Goal: Check status: Check status

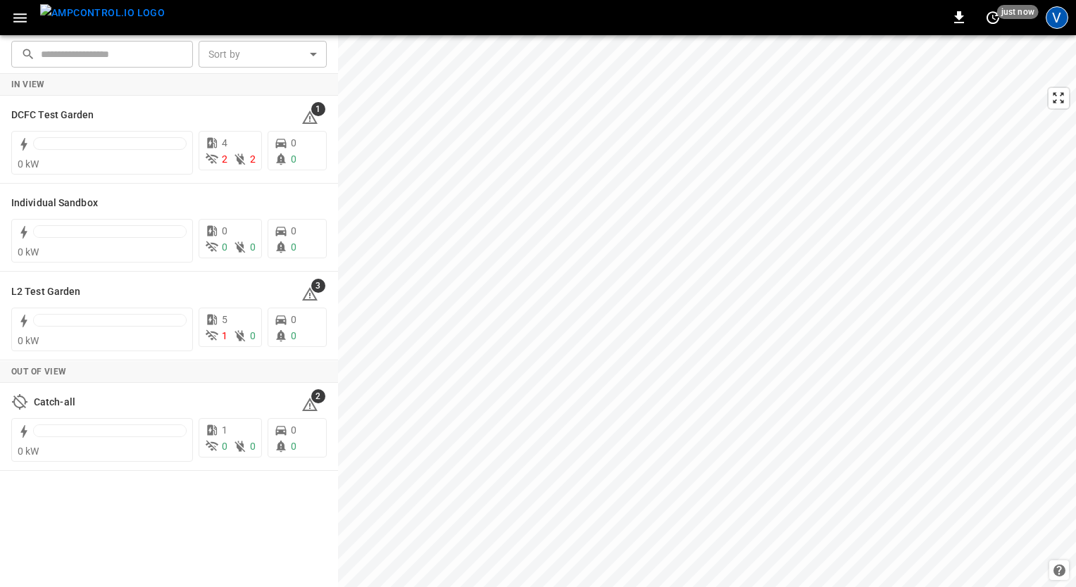
click at [1054, 14] on div "V" at bounding box center [1057, 17] width 23 height 23
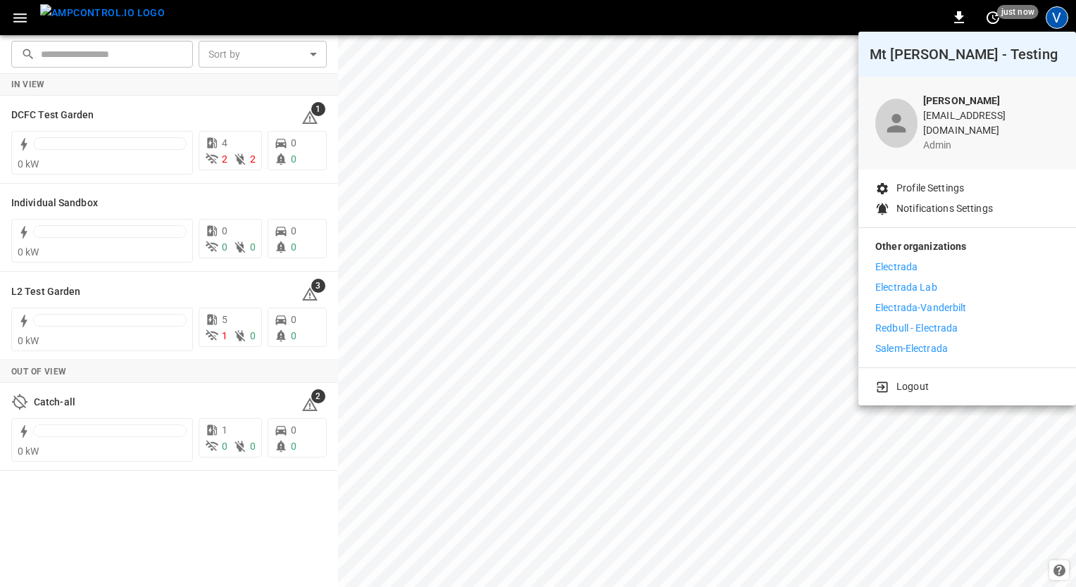
click at [899, 260] on p "Electrada" at bounding box center [896, 267] width 42 height 15
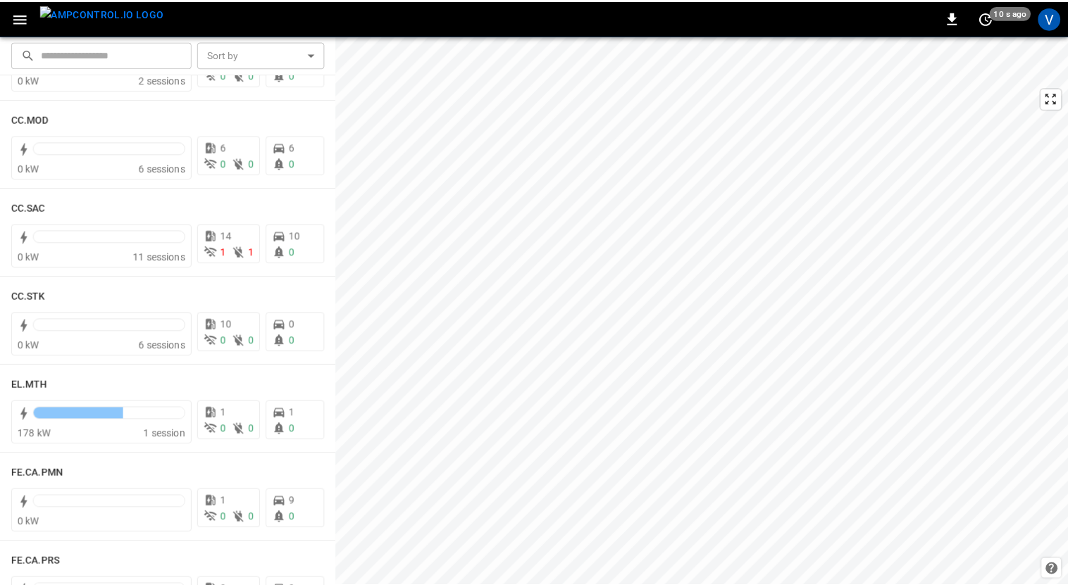
scroll to position [972, 0]
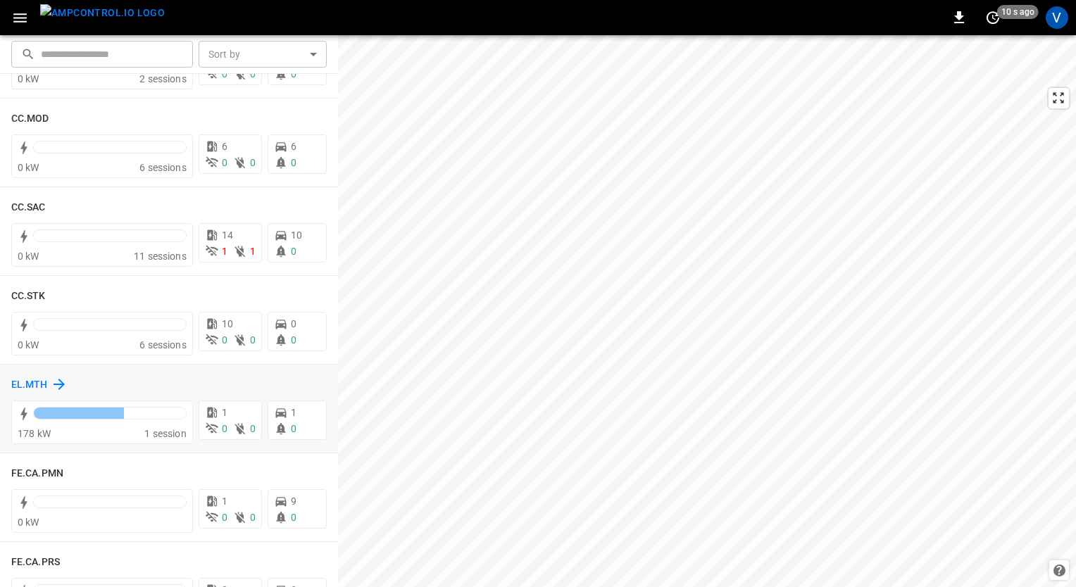
click at [37, 382] on h6 "EL.MTH" at bounding box center [29, 384] width 37 height 15
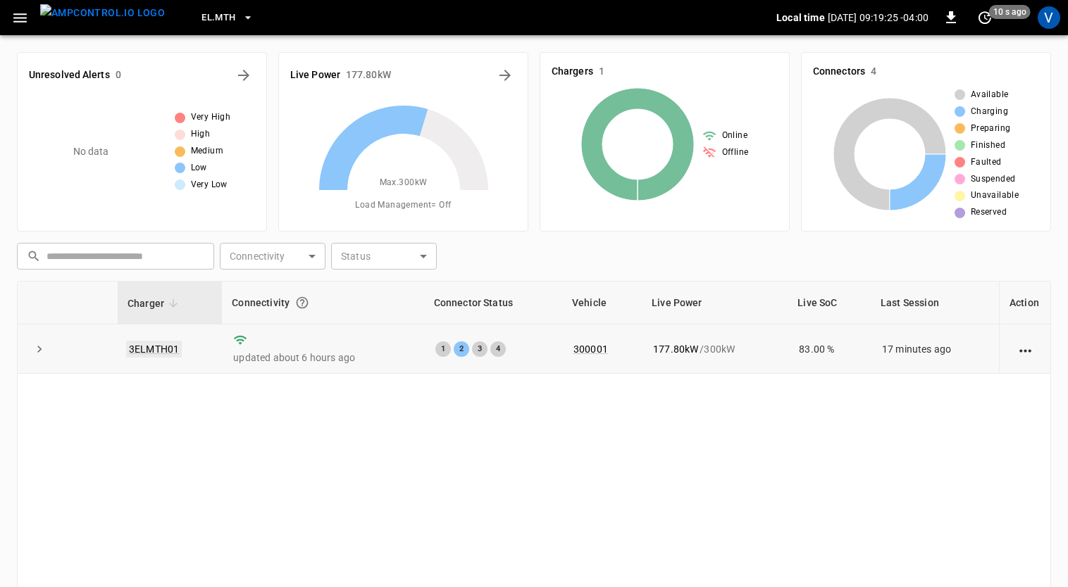
click at [166, 349] on link "3ELMTH01" at bounding box center [154, 349] width 56 height 17
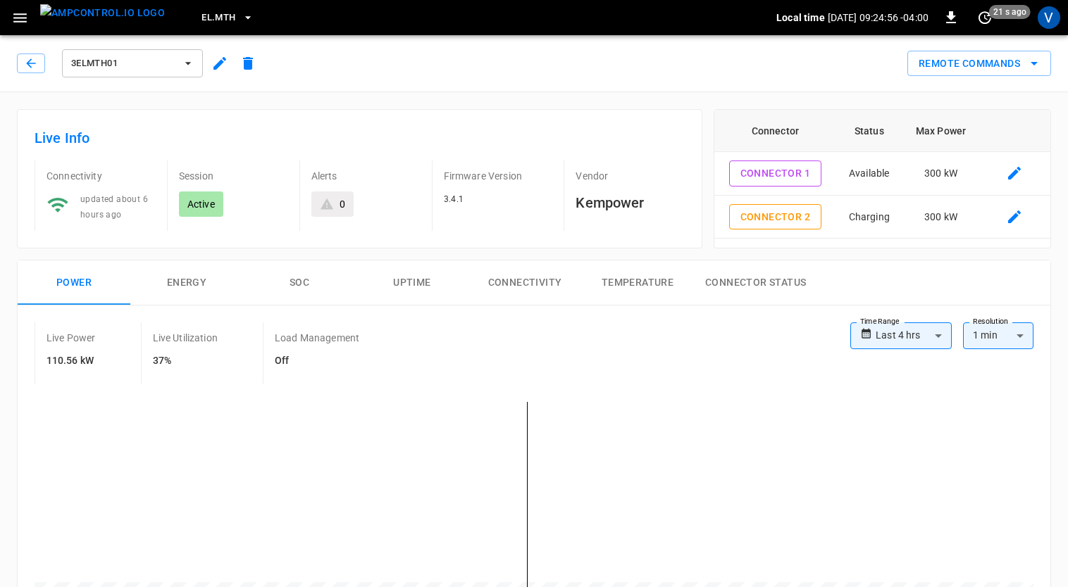
click at [205, 20] on span "EL.MTH" at bounding box center [218, 18] width 34 height 16
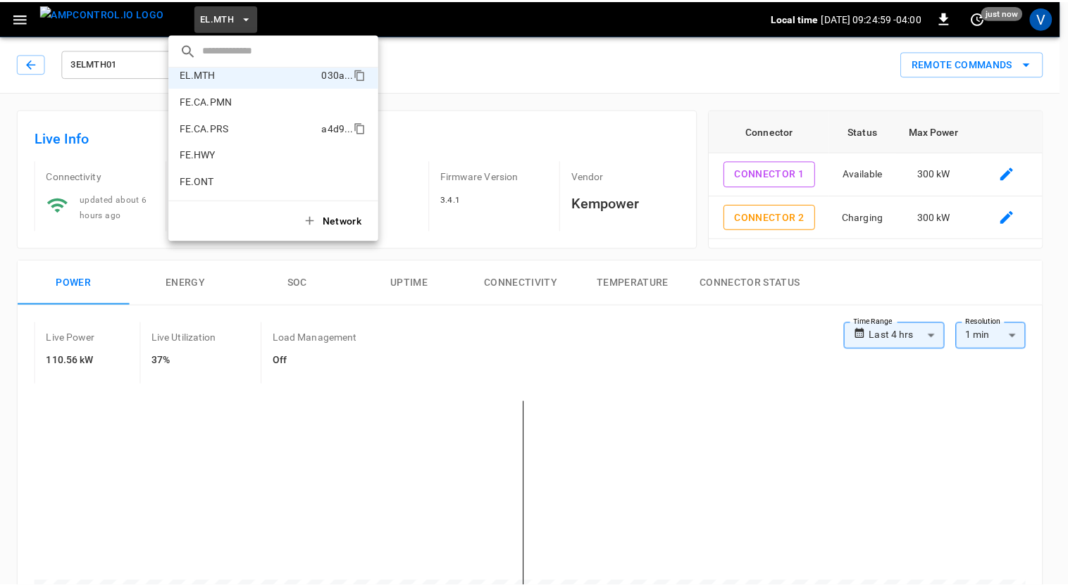
scroll to position [490, 0]
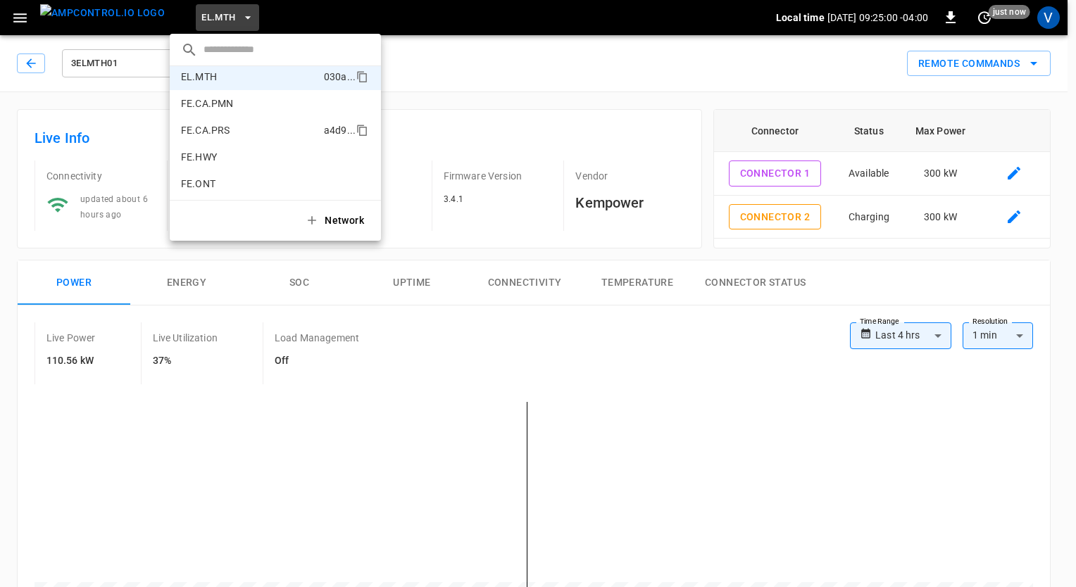
click at [214, 132] on p "FE.CA.PRS" at bounding box center [249, 130] width 137 height 14
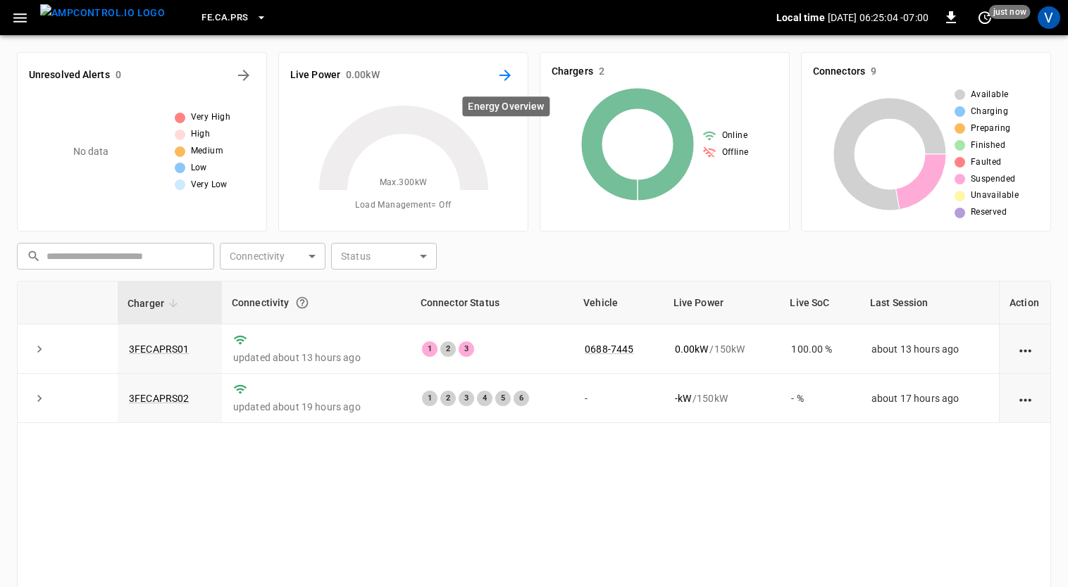
click at [505, 75] on icon "Energy Overview" at bounding box center [504, 75] width 11 height 11
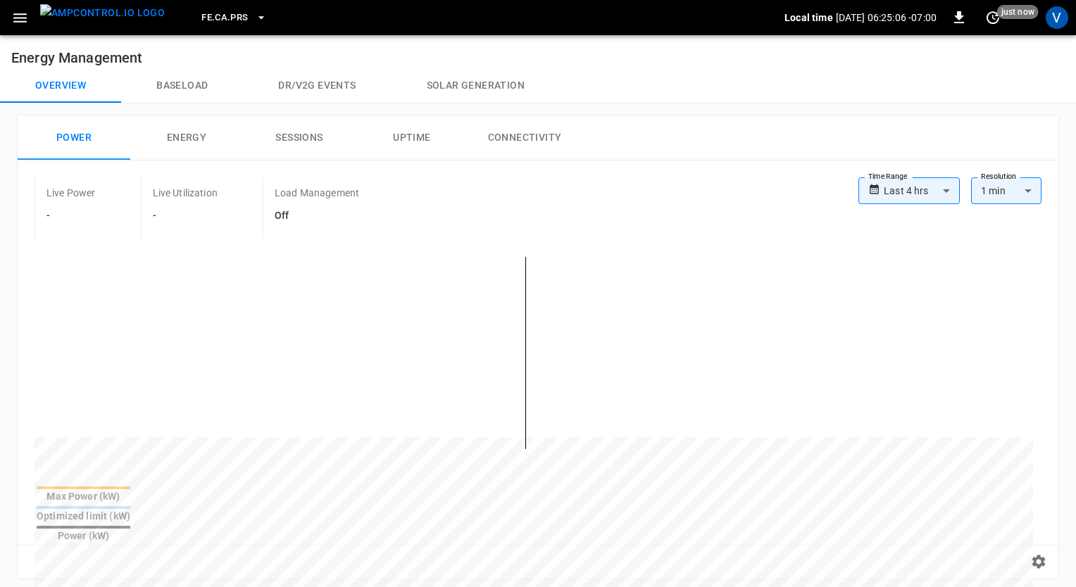
click at [928, 199] on body "**********" at bounding box center [538, 566] width 1076 height 1132
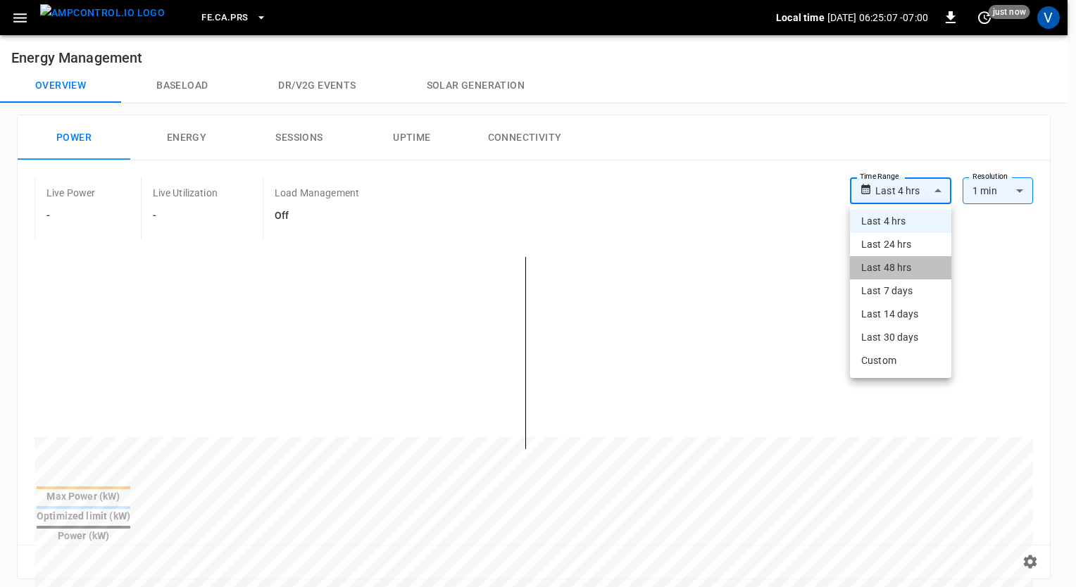
click at [892, 256] on li "Last 48 hrs" at bounding box center [900, 267] width 101 height 23
type input "**********"
